Goal: Task Accomplishment & Management: Manage account settings

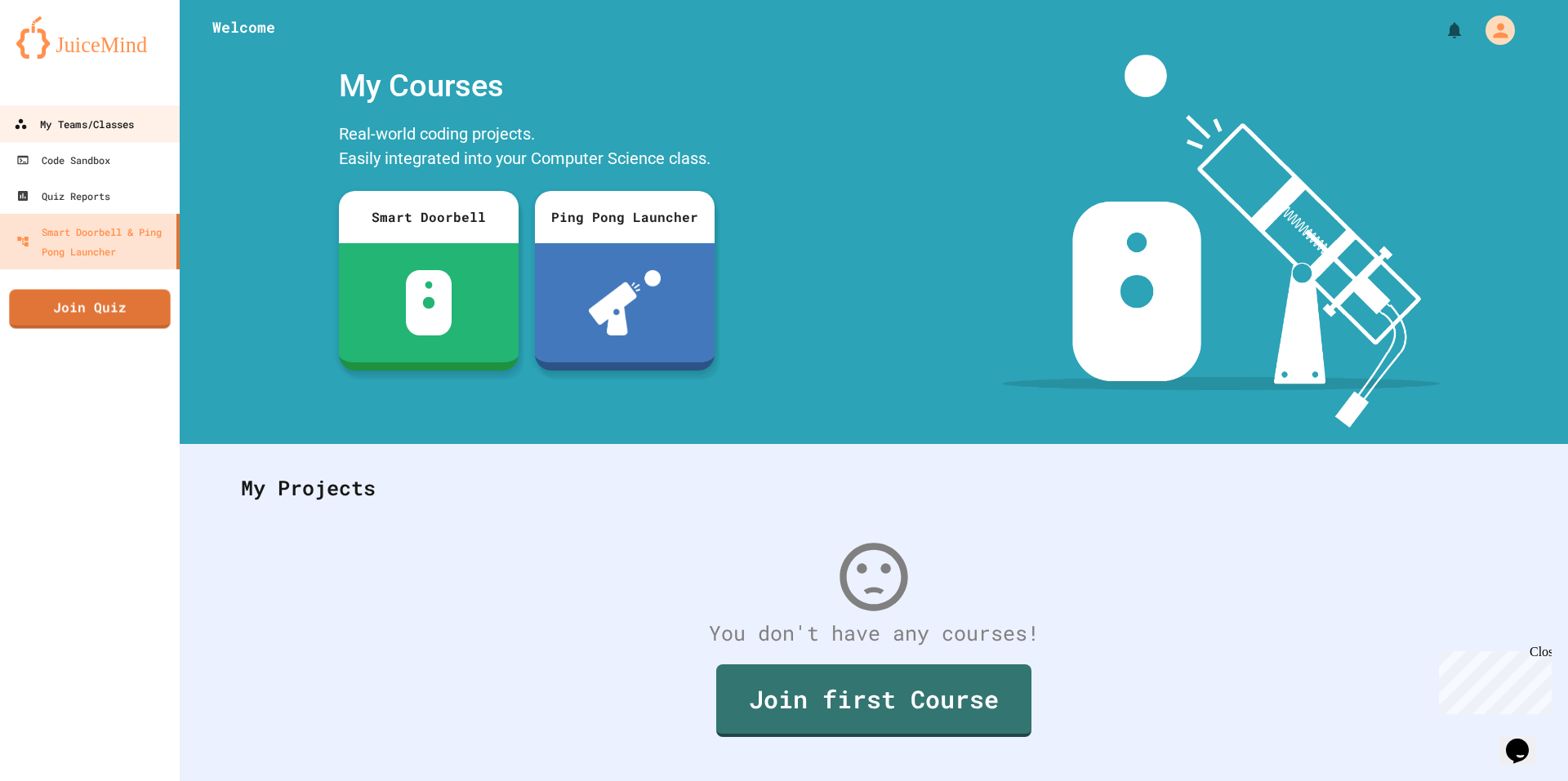
click at [114, 125] on div "My Teams/Classes" at bounding box center [74, 124] width 120 height 20
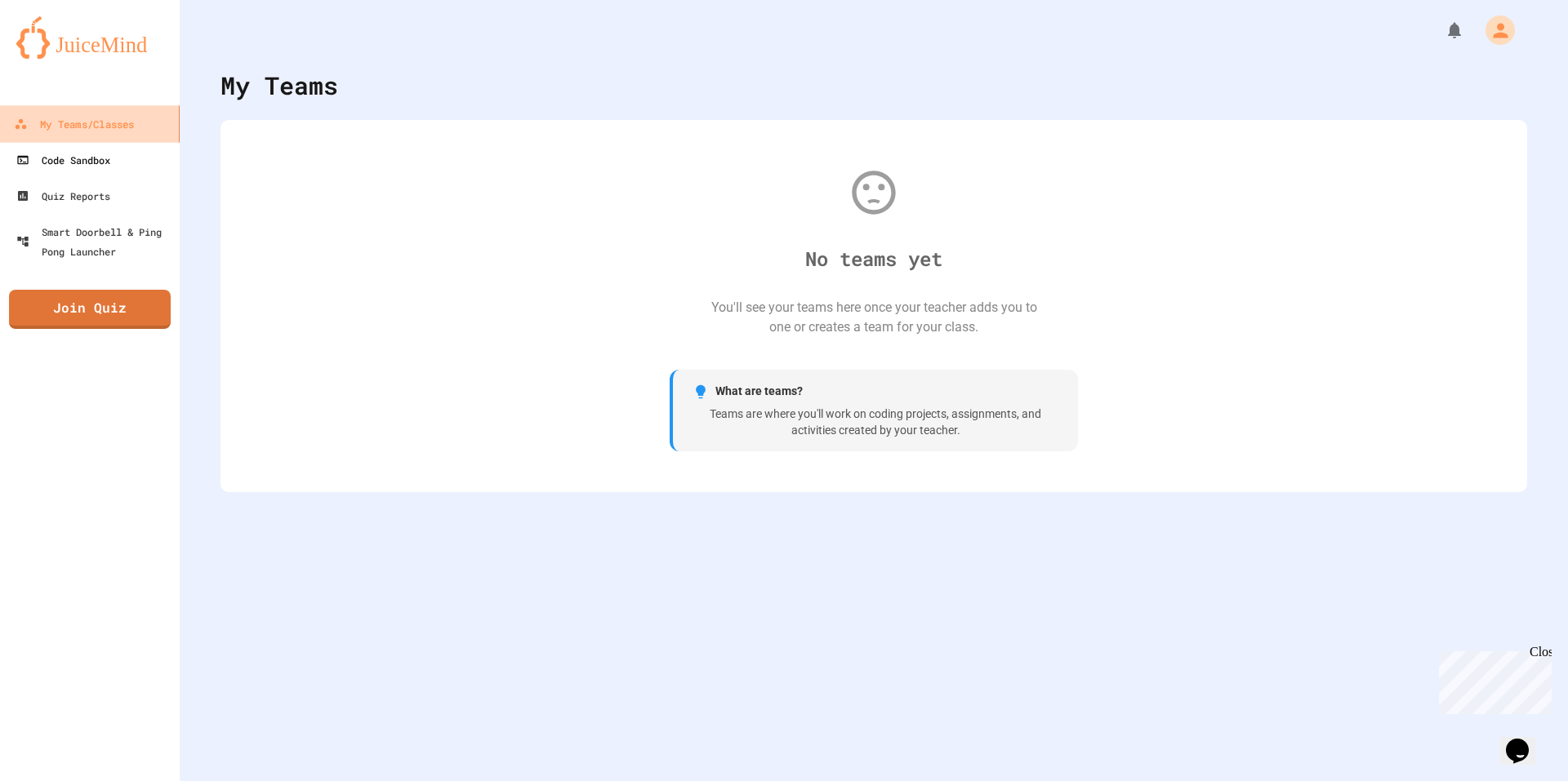
click at [127, 149] on link "Code Sandbox" at bounding box center [89, 160] width 180 height 36
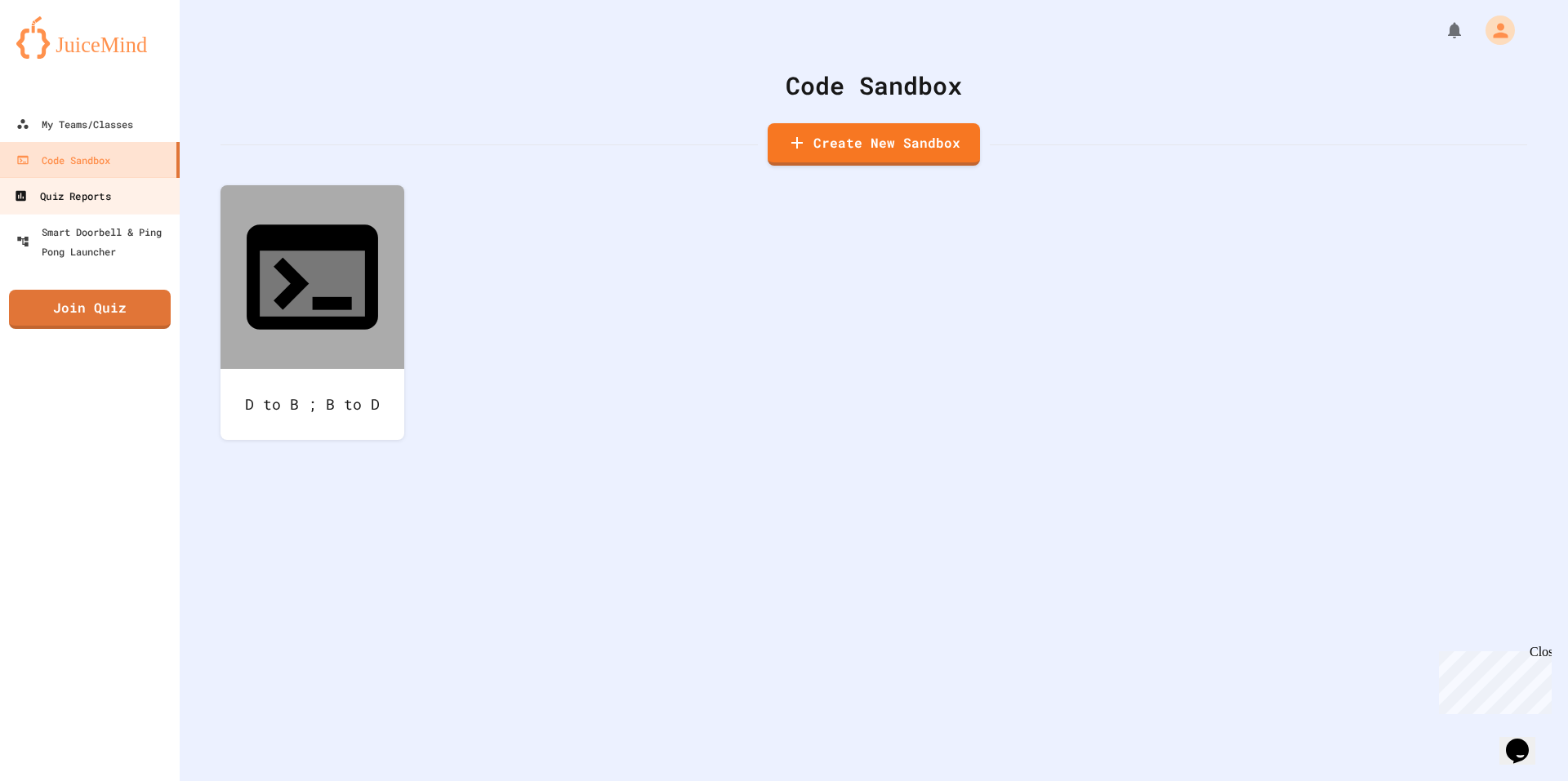
click at [126, 182] on link "Quiz Reports" at bounding box center [89, 195] width 185 height 36
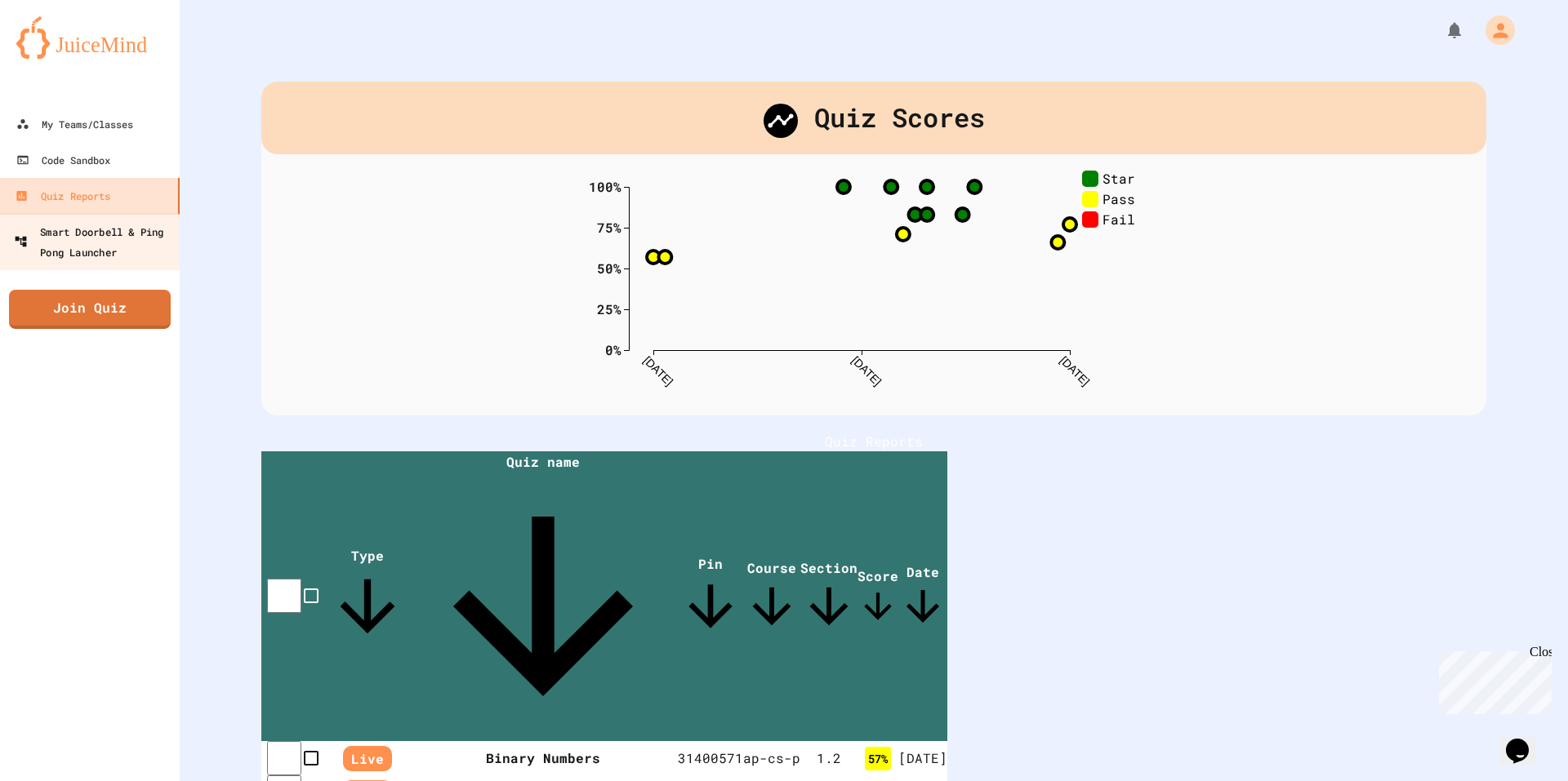
click at [116, 268] on link "Smart Doorbell & Ping Pong Launcher" at bounding box center [89, 242] width 185 height 57
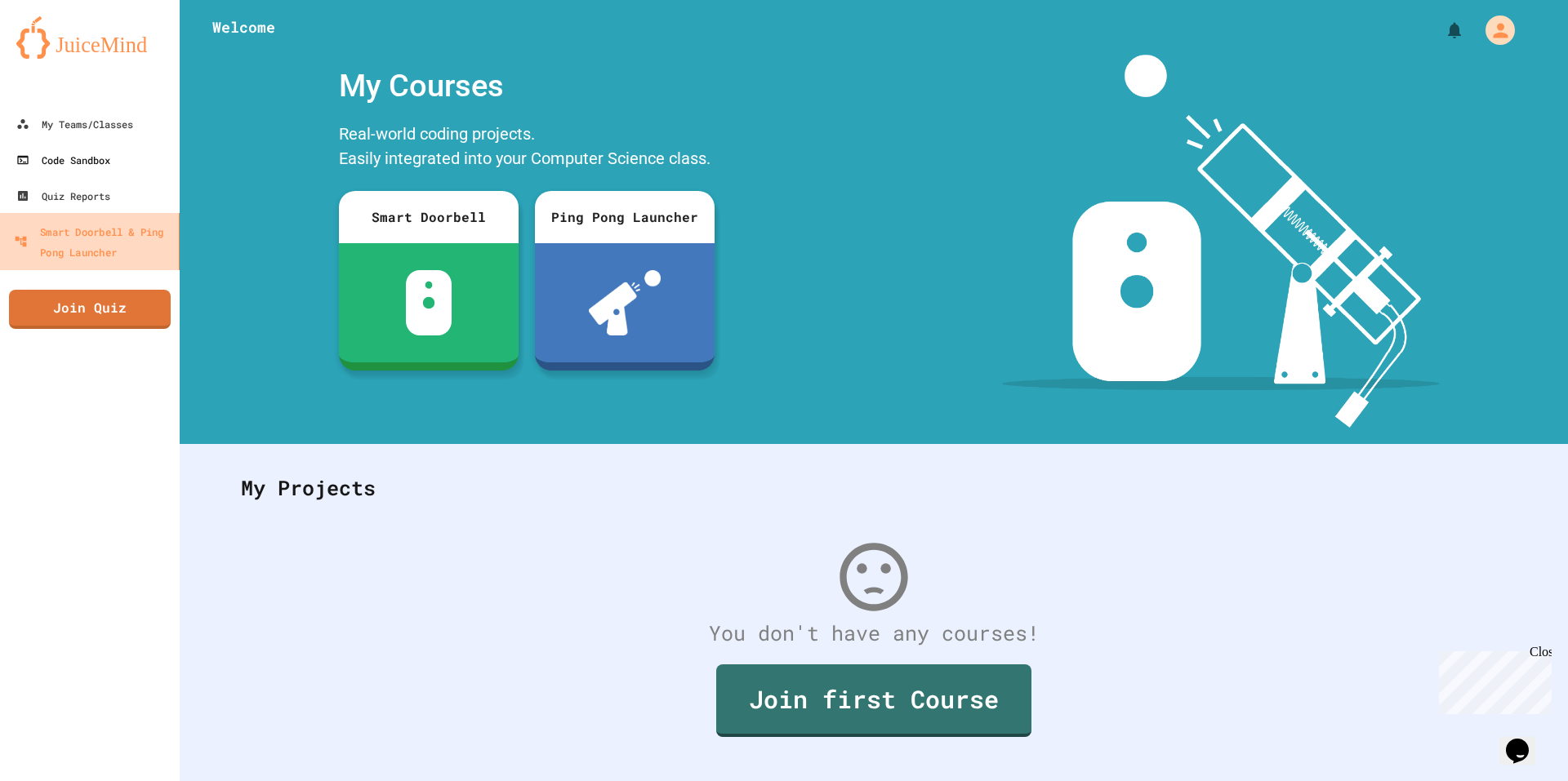
click at [98, 161] on div "Code Sandbox" at bounding box center [63, 160] width 94 height 19
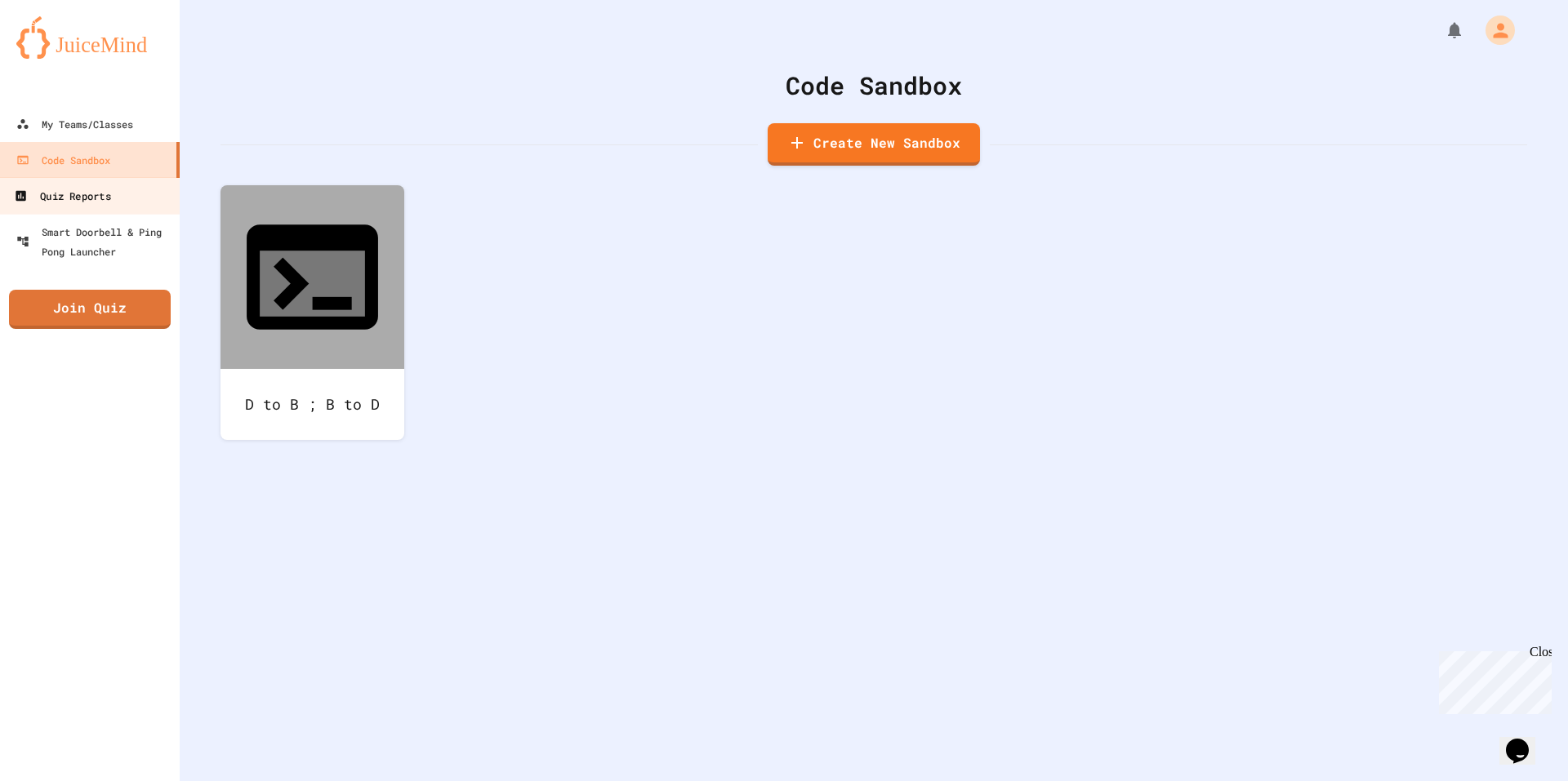
click at [99, 193] on div "Quiz Reports" at bounding box center [62, 196] width 97 height 20
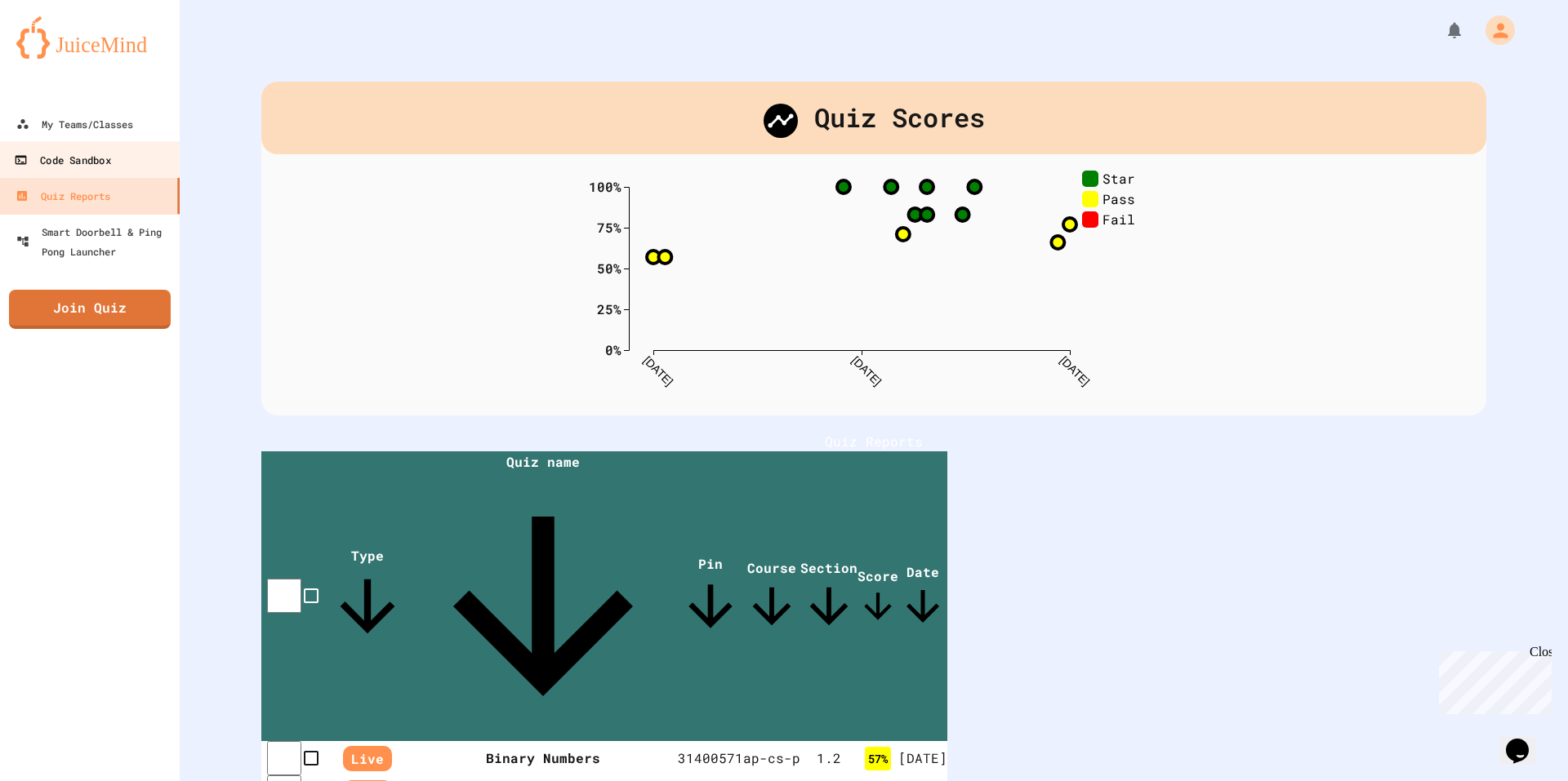
drag, startPoint x: 106, startPoint y: 159, endPoint x: 107, endPoint y: 126, distance: 33.0
click at [106, 159] on div "Code Sandbox" at bounding box center [62, 161] width 97 height 20
click at [107, 124] on div "My Teams/Classes" at bounding box center [75, 123] width 117 height 19
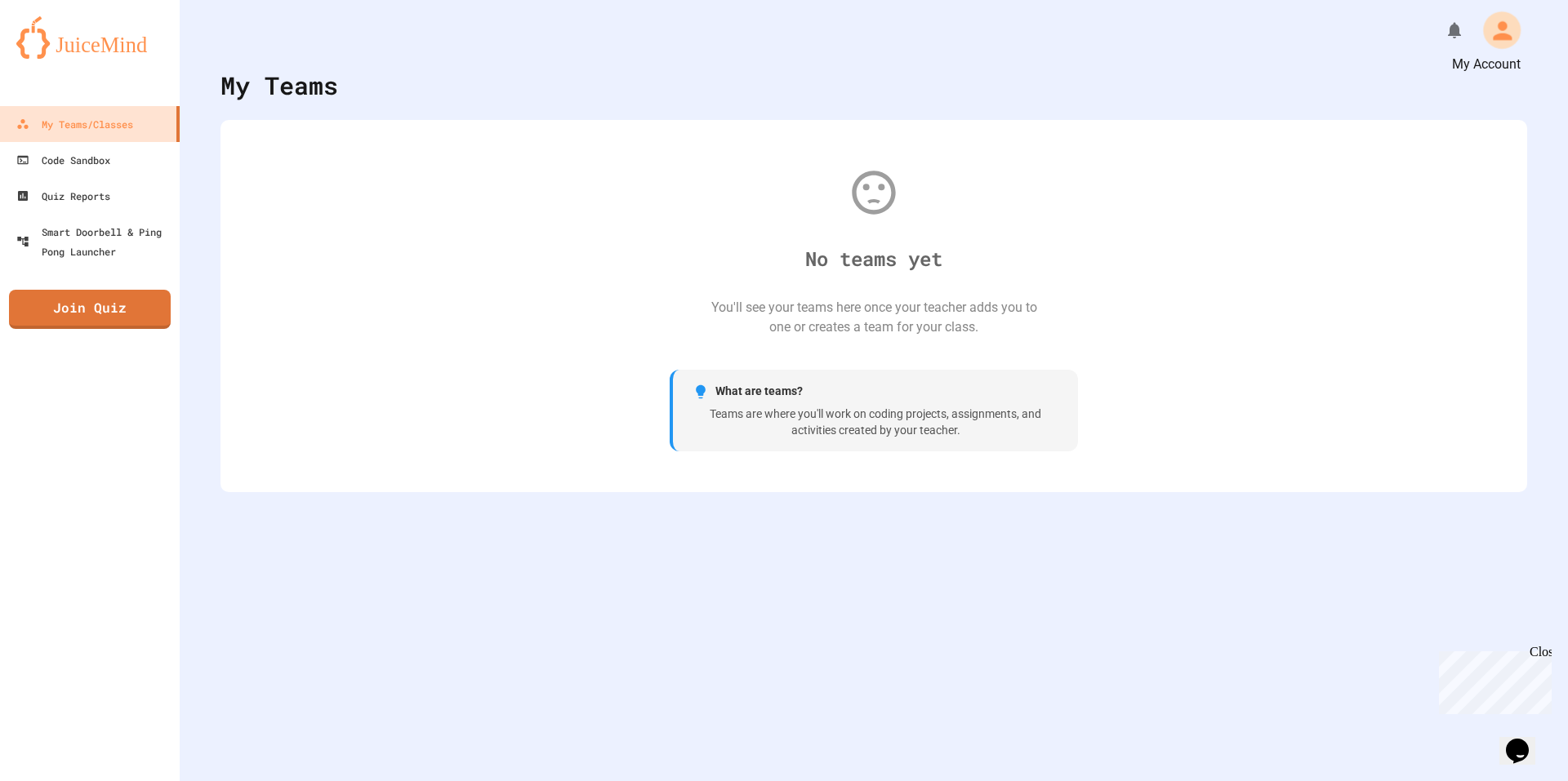
click at [1488, 27] on icon "My Account" at bounding box center [1501, 30] width 27 height 27
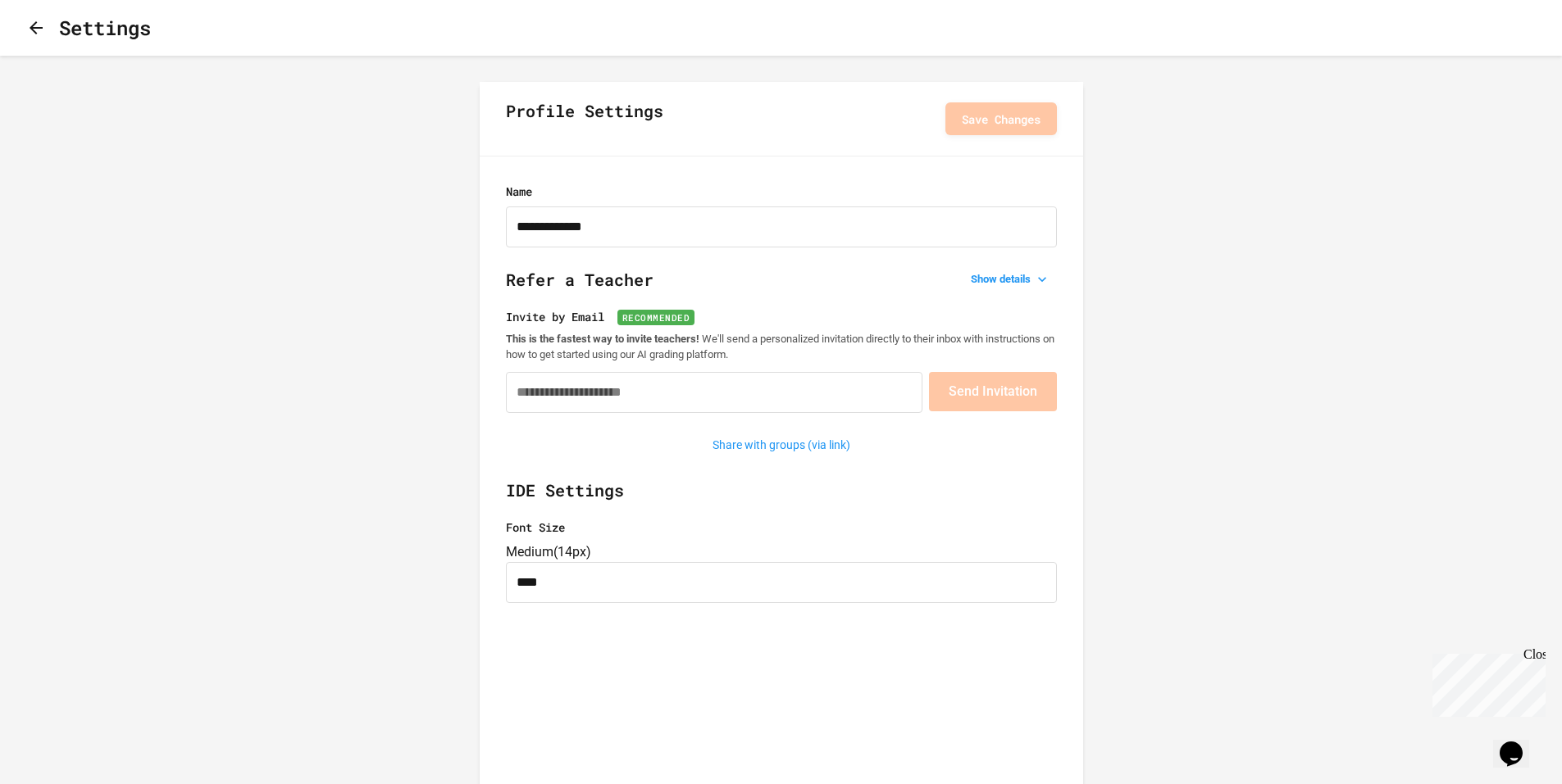
type input "**********"
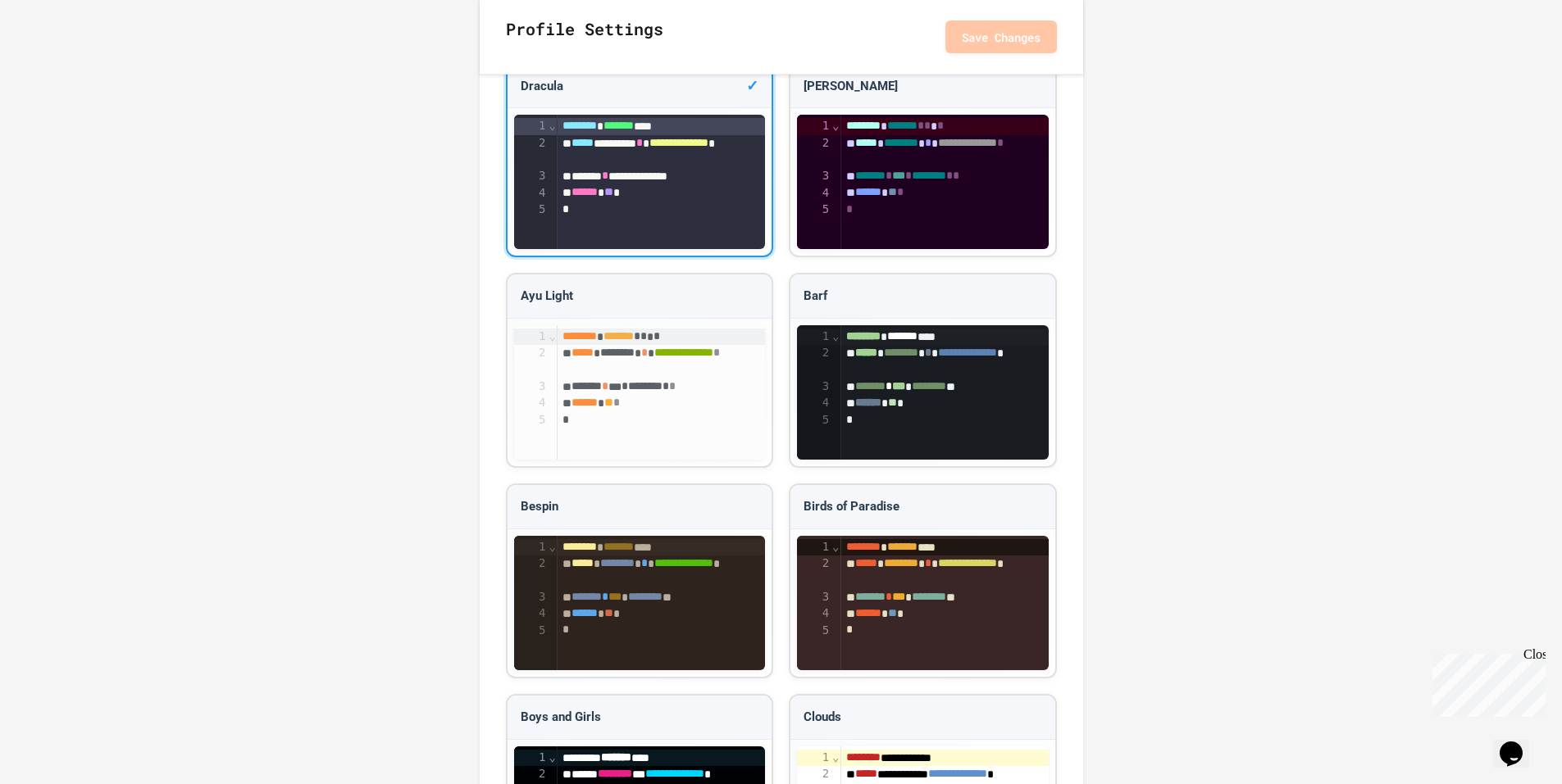
scroll to position [1475, 0]
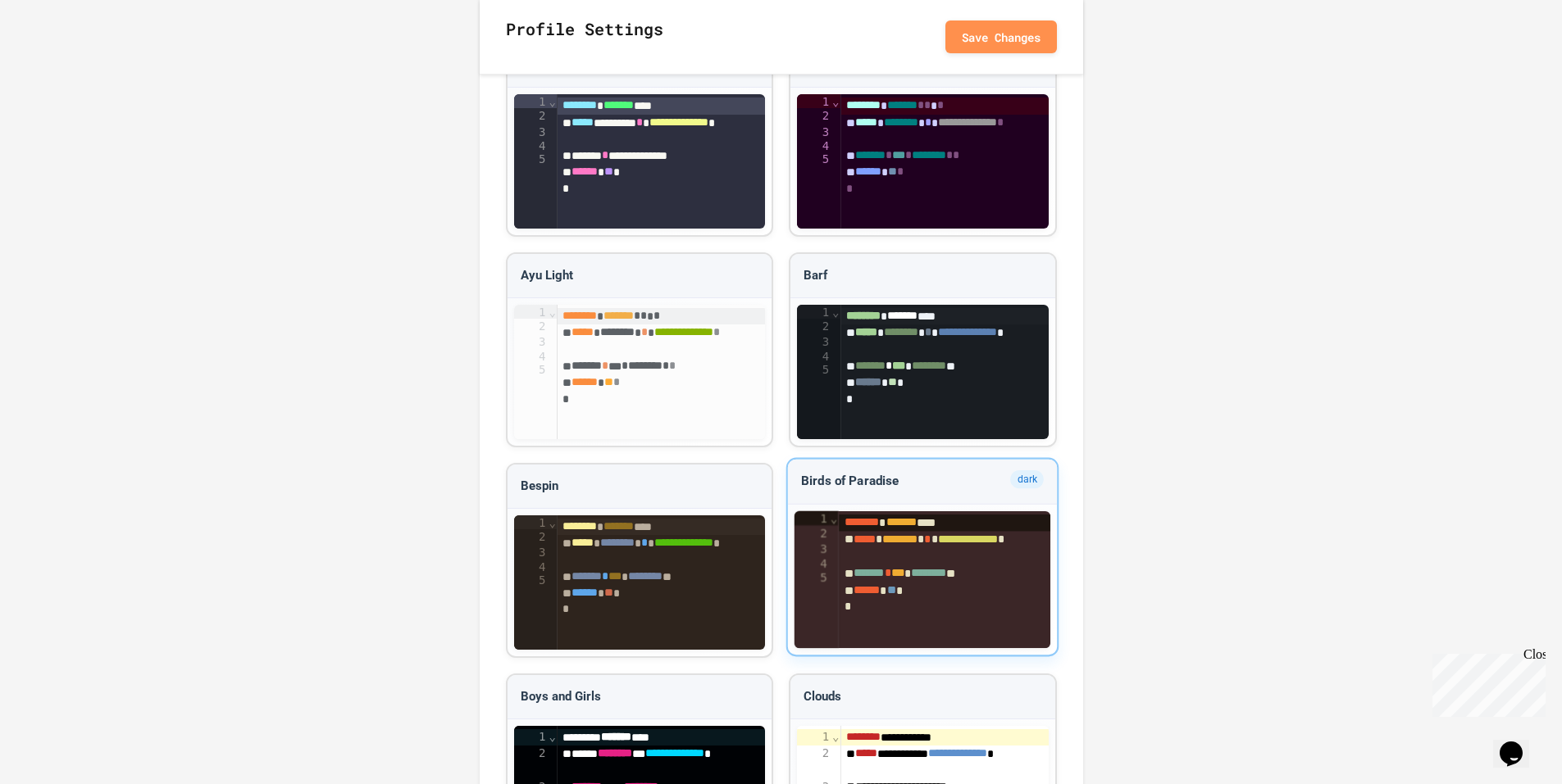
scroll to position [1250, 0]
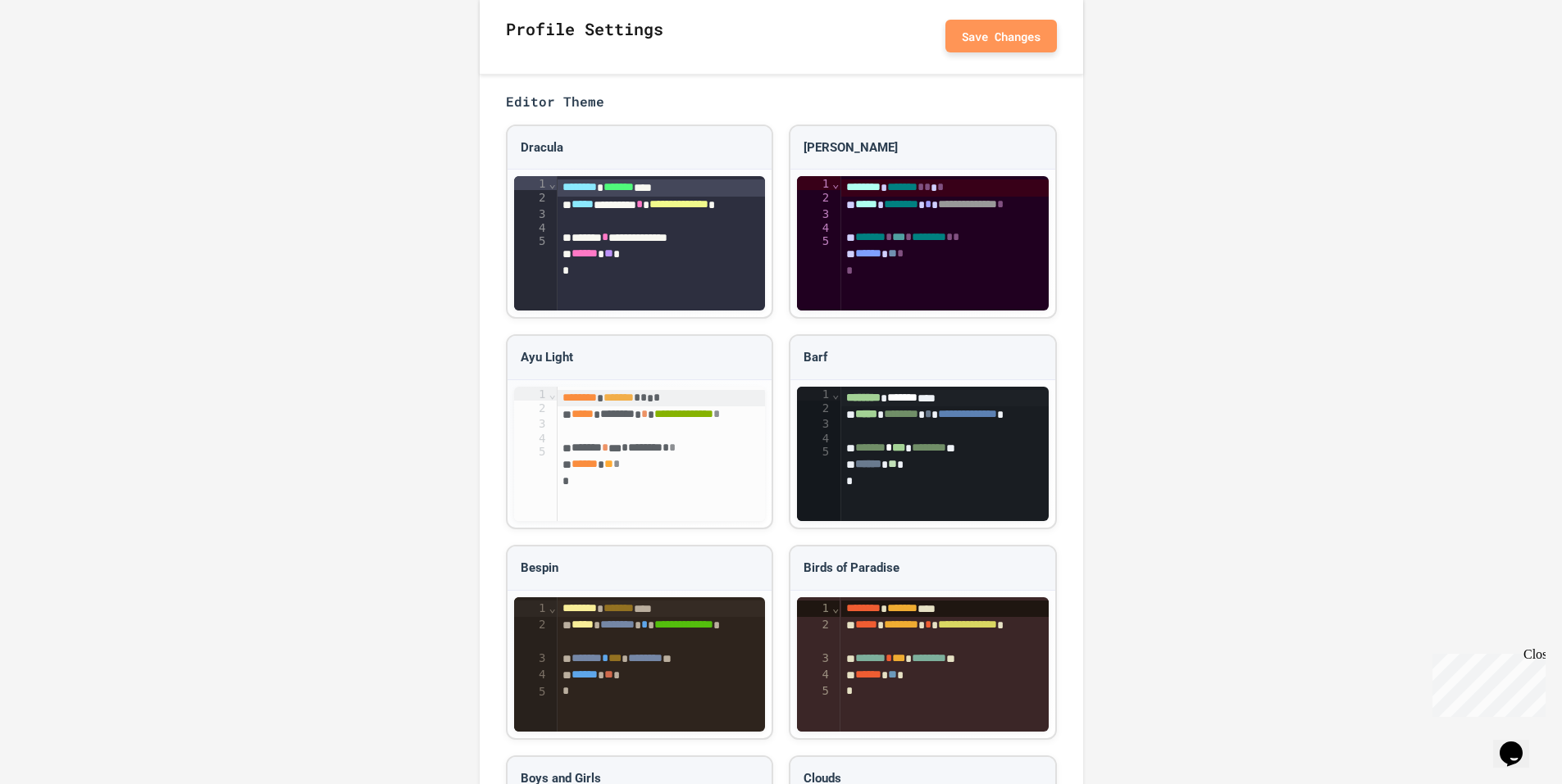
click at [999, 22] on button "Save Changes" at bounding box center [1001, 36] width 112 height 33
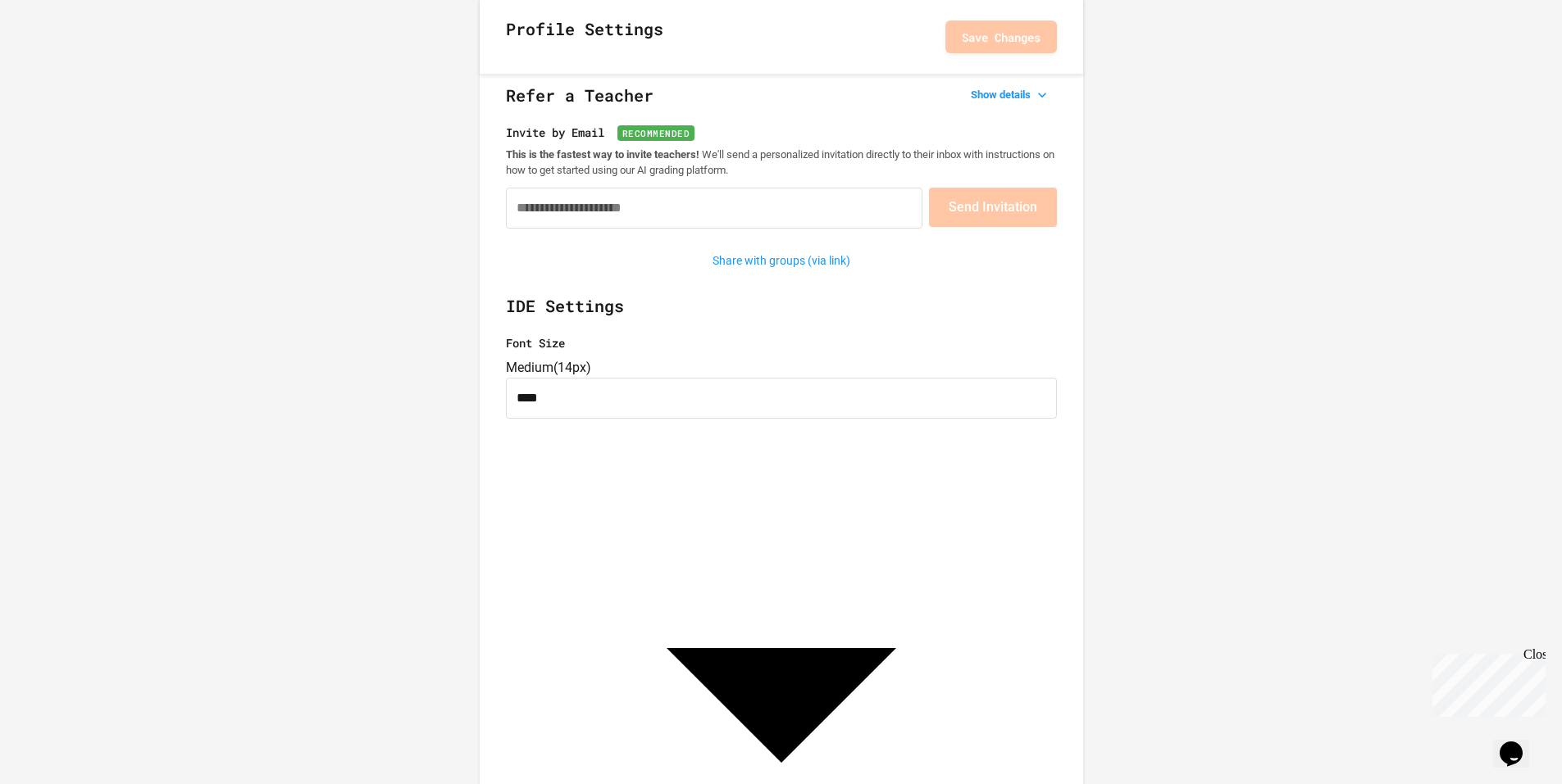
scroll to position [0, 0]
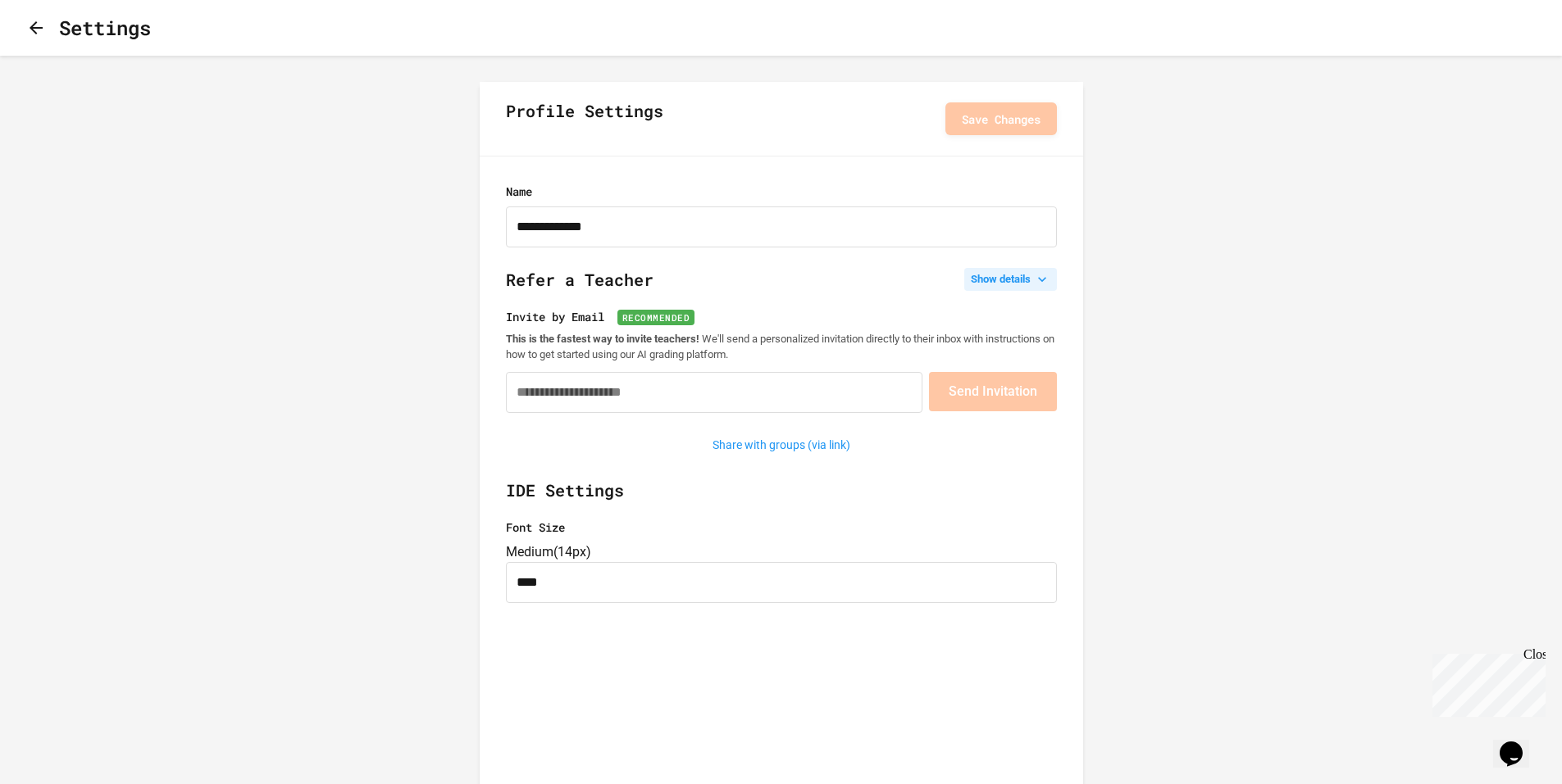
click at [1032, 279] on button "Show details" at bounding box center [1010, 279] width 93 height 23
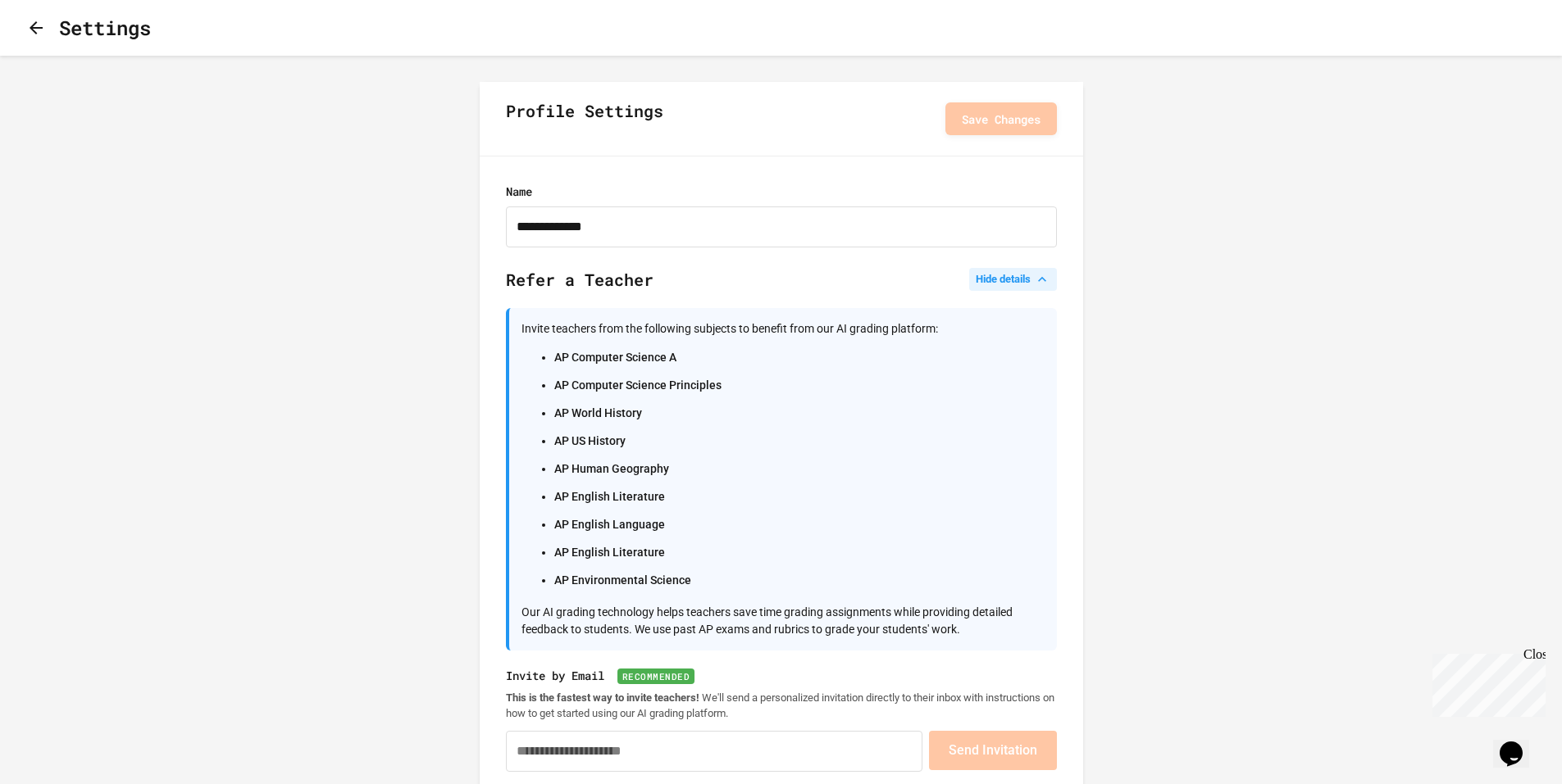
click at [1032, 279] on button "Hide details" at bounding box center [1013, 279] width 88 height 23
